Goal: Find specific page/section: Find specific page/section

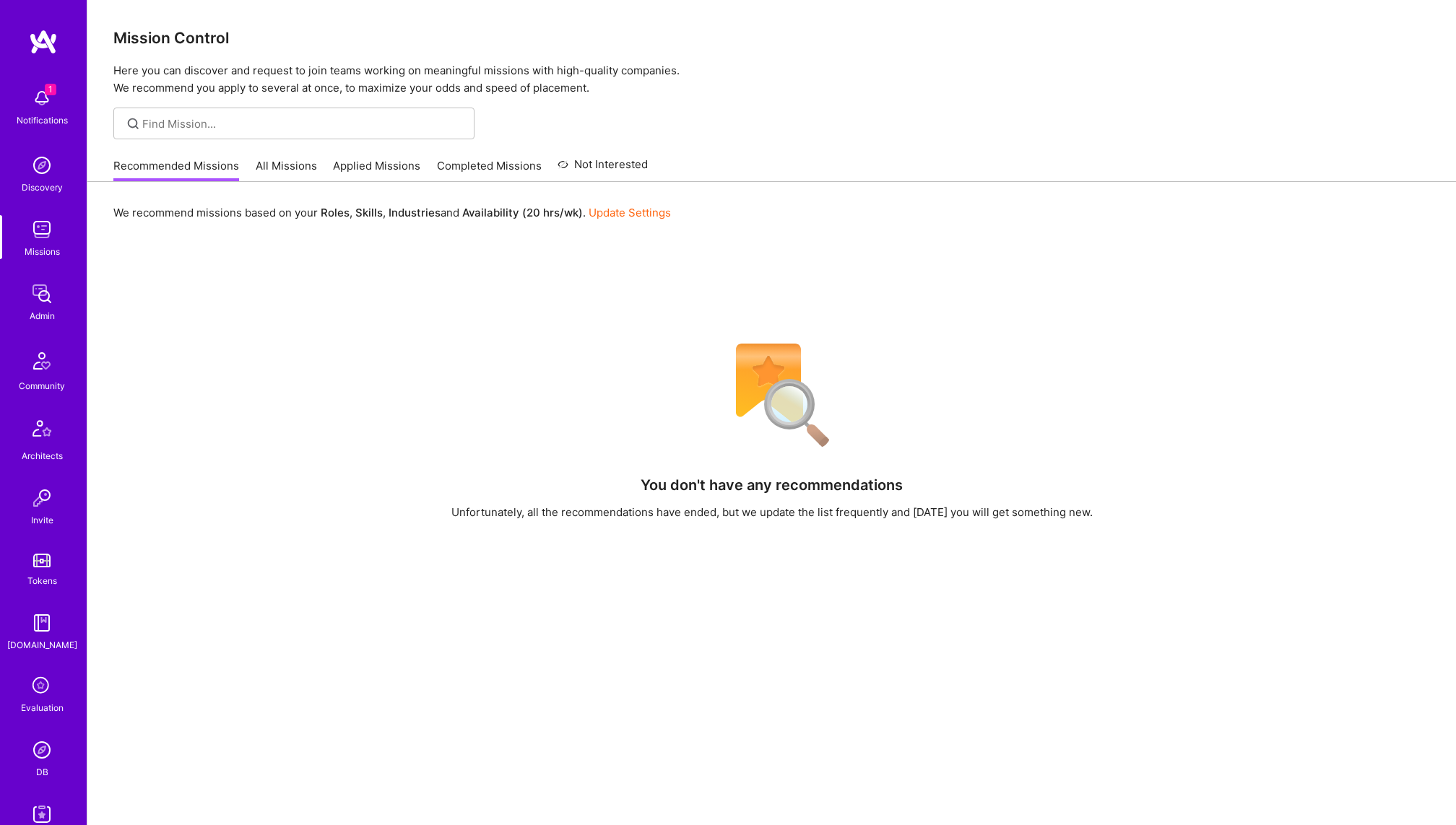
click at [39, 742] on img at bounding box center [41, 749] width 29 height 29
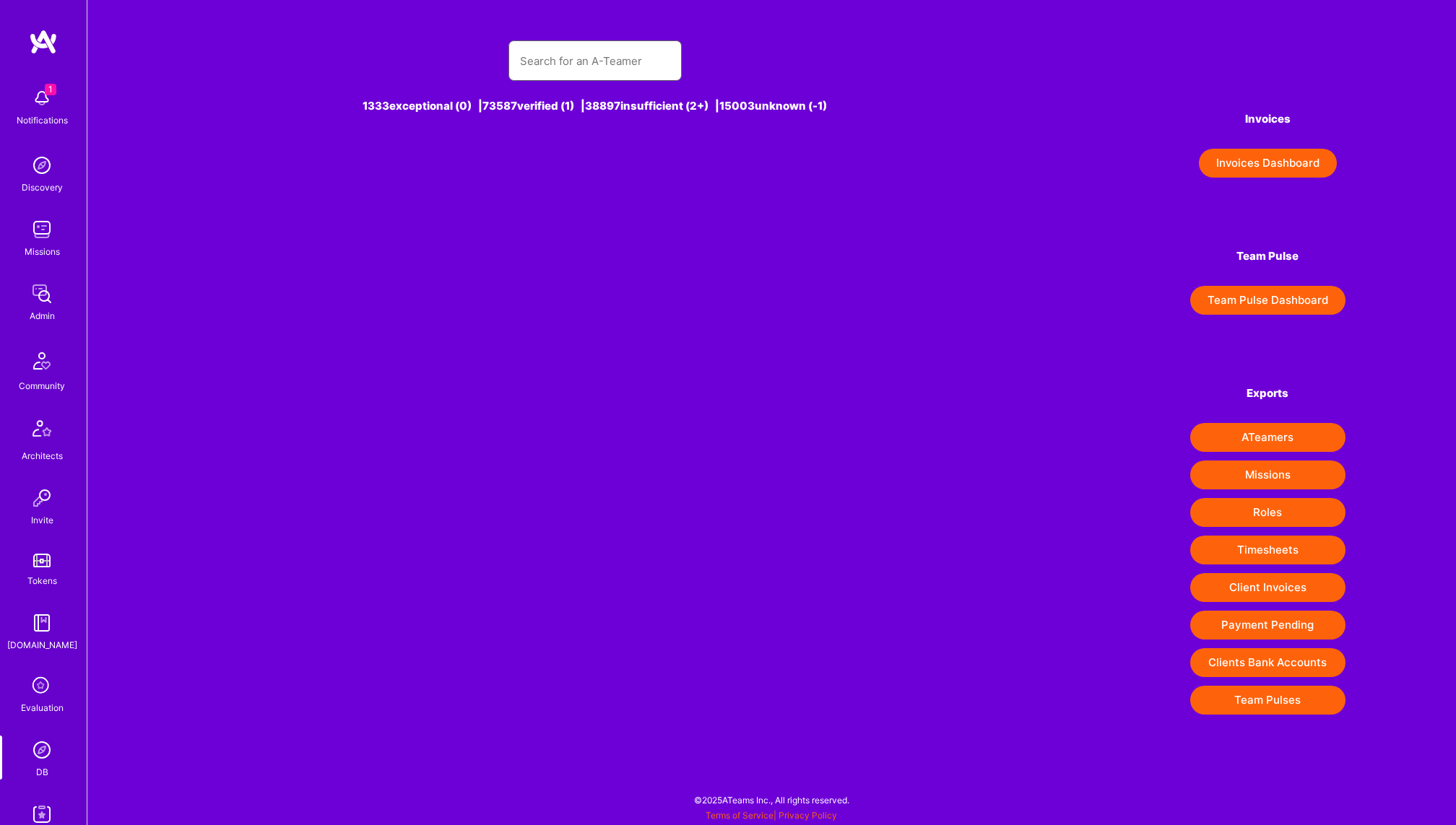
click at [570, 63] on input "text" at bounding box center [595, 61] width 150 height 37
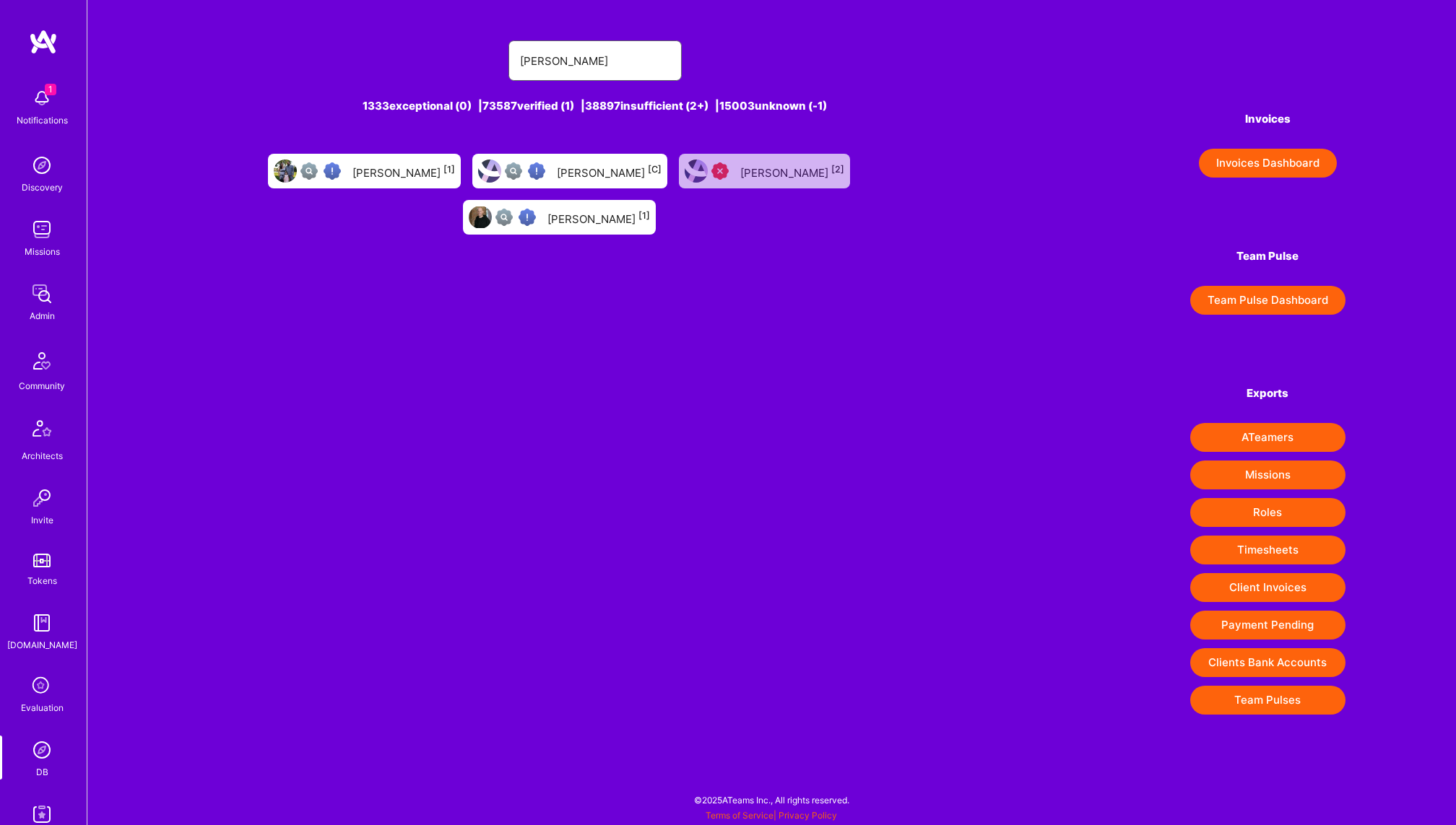
type input "[PERSON_NAME]"
click at [353, 172] on div "[PERSON_NAME] [1]" at bounding box center [403, 171] width 102 height 18
